Goal: Check status: Check status

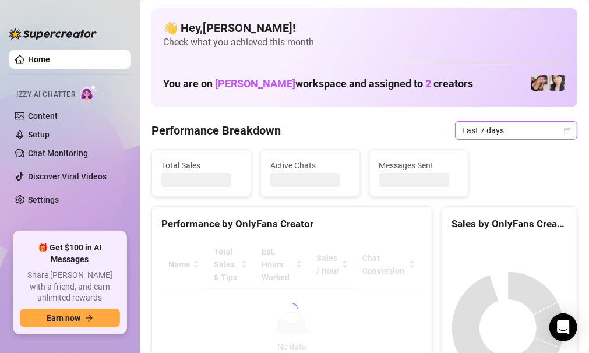
click at [514, 131] on span "Last 7 days" at bounding box center [516, 130] width 108 height 17
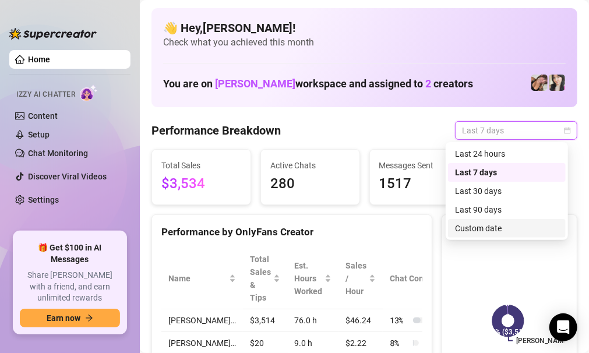
click at [496, 223] on div "Custom date" at bounding box center [507, 228] width 104 height 13
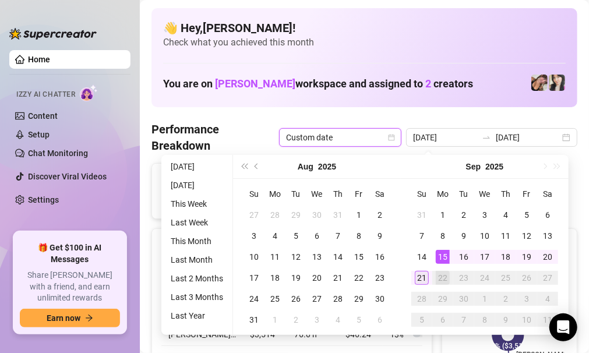
type input "[DATE]"
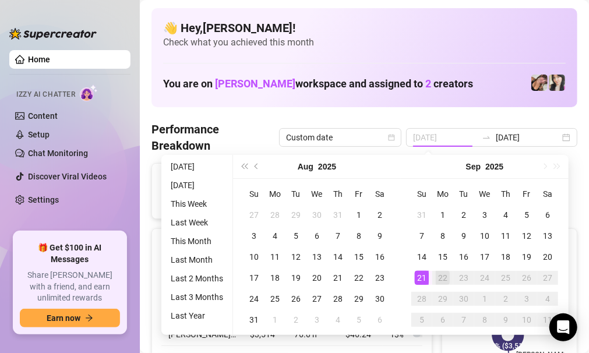
click at [423, 275] on div "21" at bounding box center [422, 278] width 14 height 14
click at [423, 275] on div "Name Total Sales & Tips Est. Hours Worked Sales / Hour Chat Conversion [PERSON_…" at bounding box center [292, 315] width 280 height 125
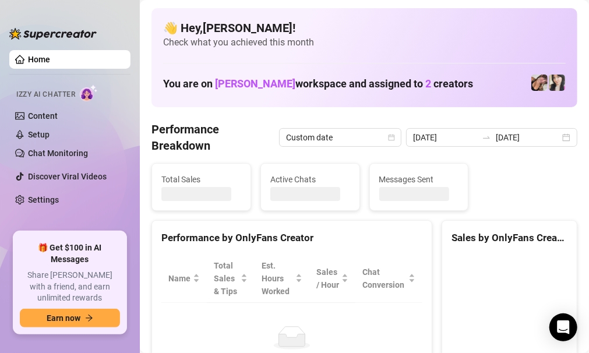
type input "[DATE]"
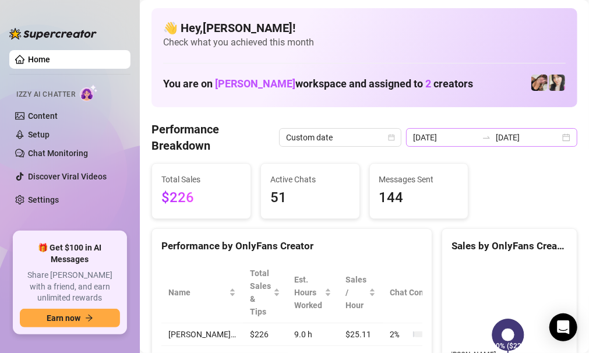
click at [559, 136] on div "2025-09-21 2025-09-21" at bounding box center [491, 137] width 171 height 19
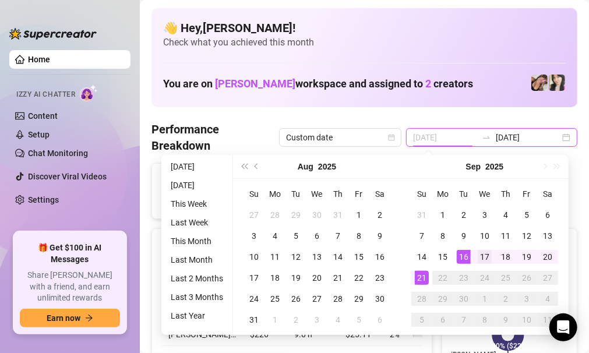
type input "2025-09-17"
click at [480, 252] on div "17" at bounding box center [485, 257] width 14 height 14
type input "2025-09-21"
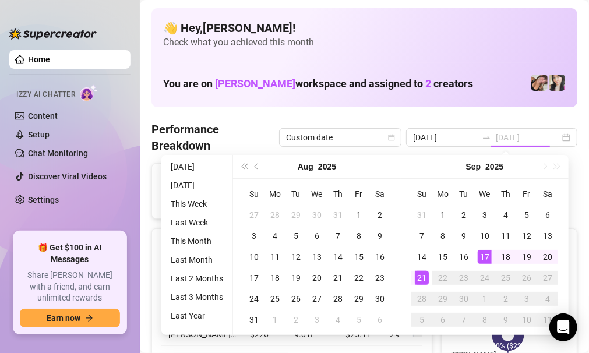
click at [417, 279] on div "21" at bounding box center [422, 278] width 14 height 14
type input "2025-09-17"
